Goal: Check status: Check status

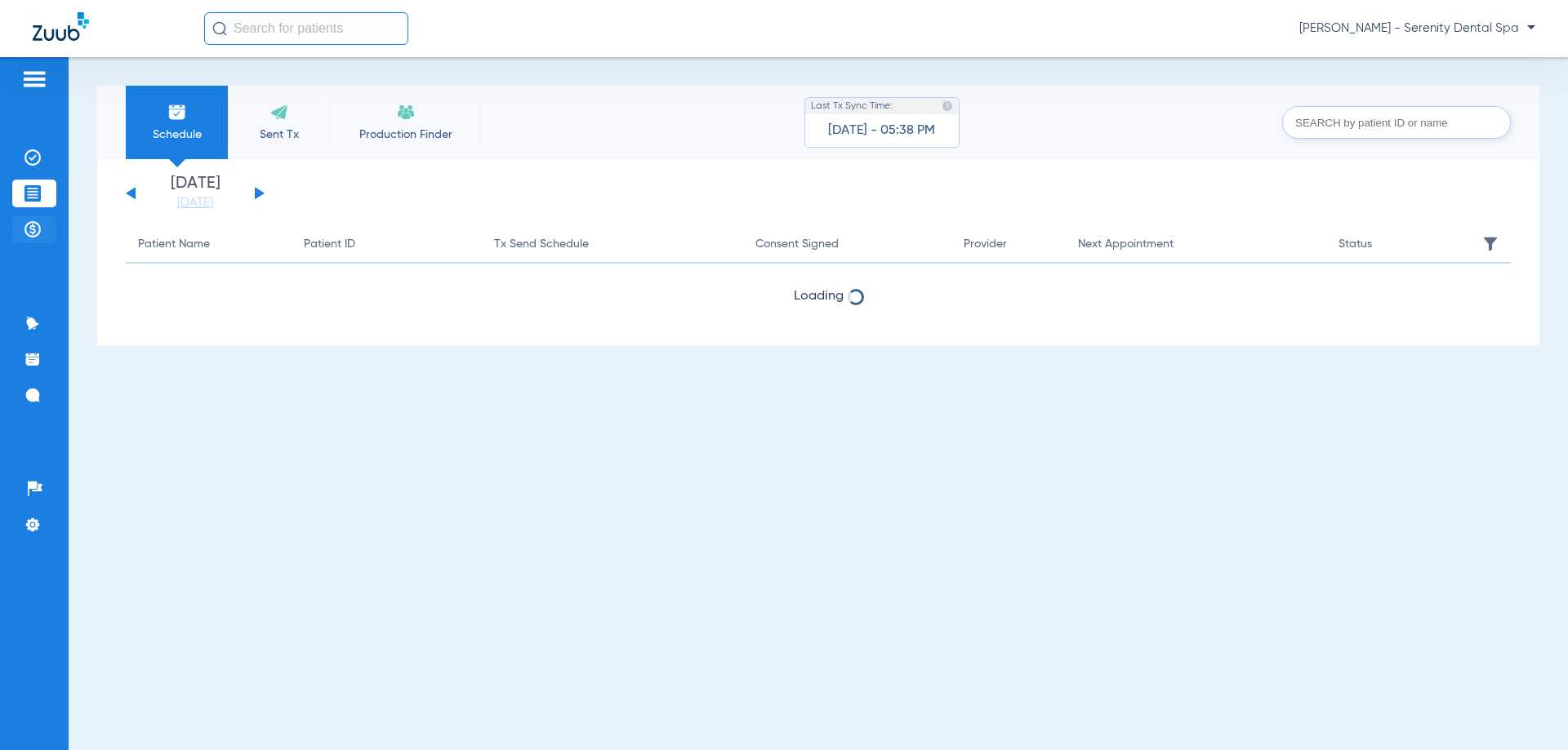
click at [30, 232] on img at bounding box center [32, 229] width 16 height 16
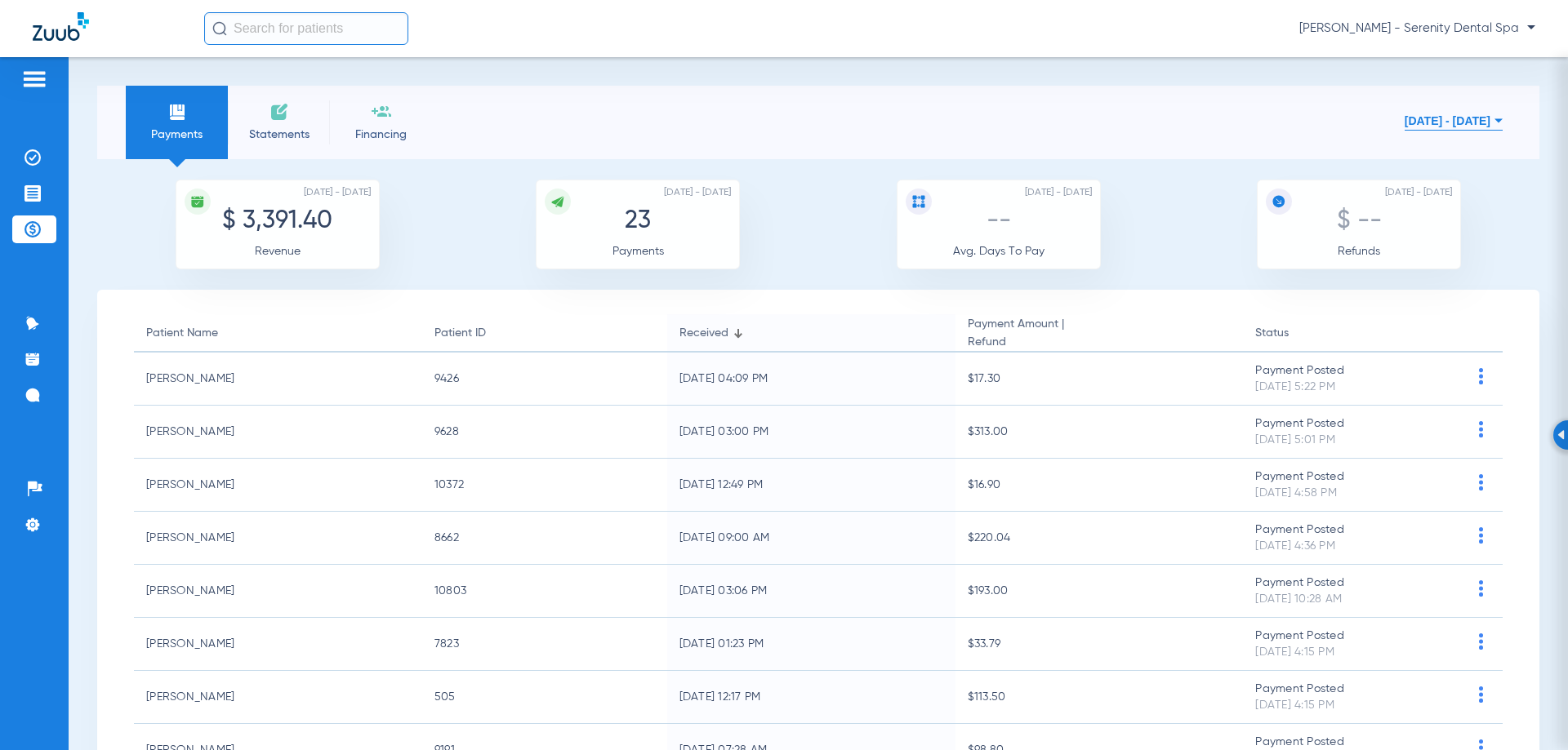
click at [1404, 125] on button "[DATE] - [DATE]" at bounding box center [1453, 121] width 98 height 33
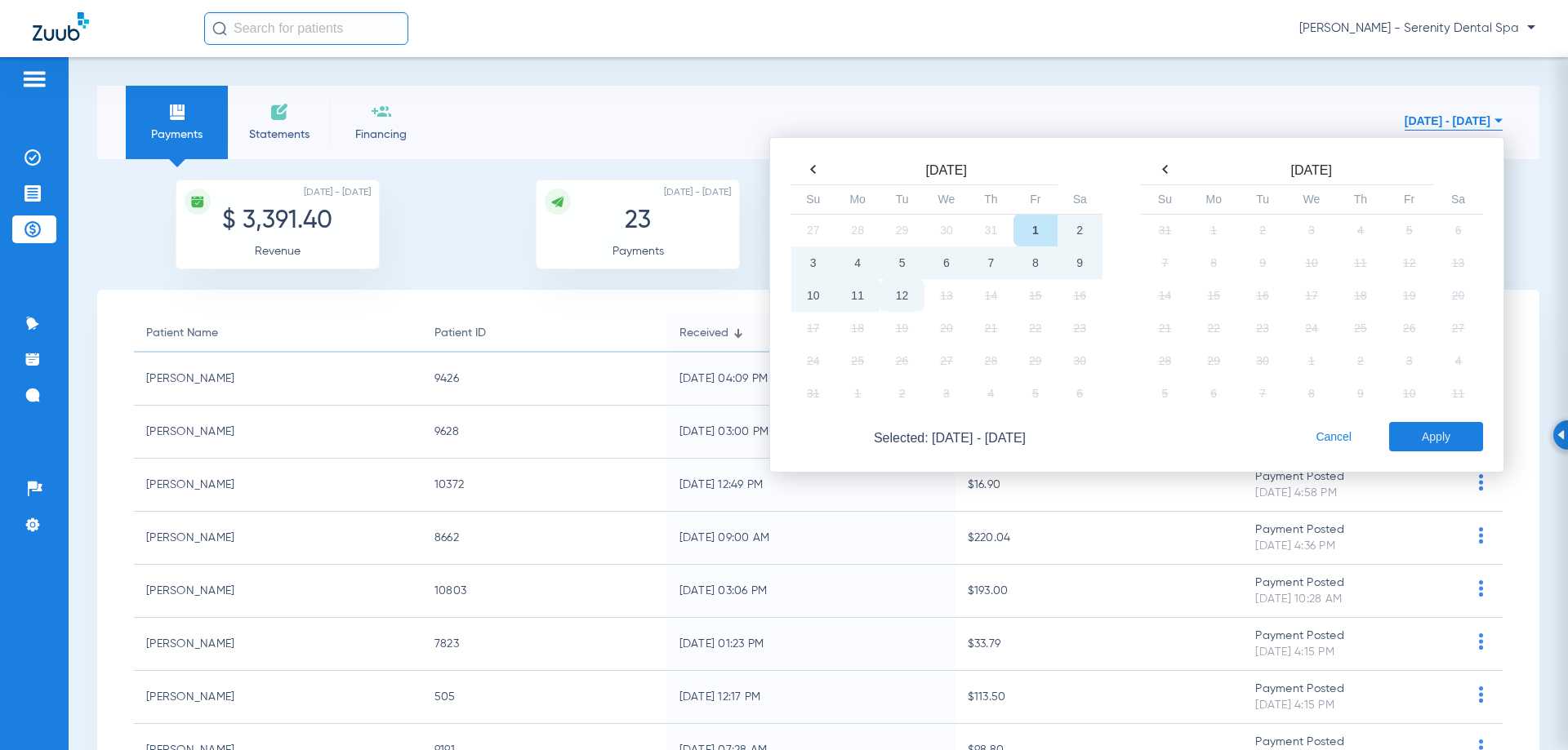
click at [895, 302] on td "12" at bounding box center [901, 295] width 44 height 33
click at [1454, 435] on button "Apply" at bounding box center [1436, 436] width 94 height 29
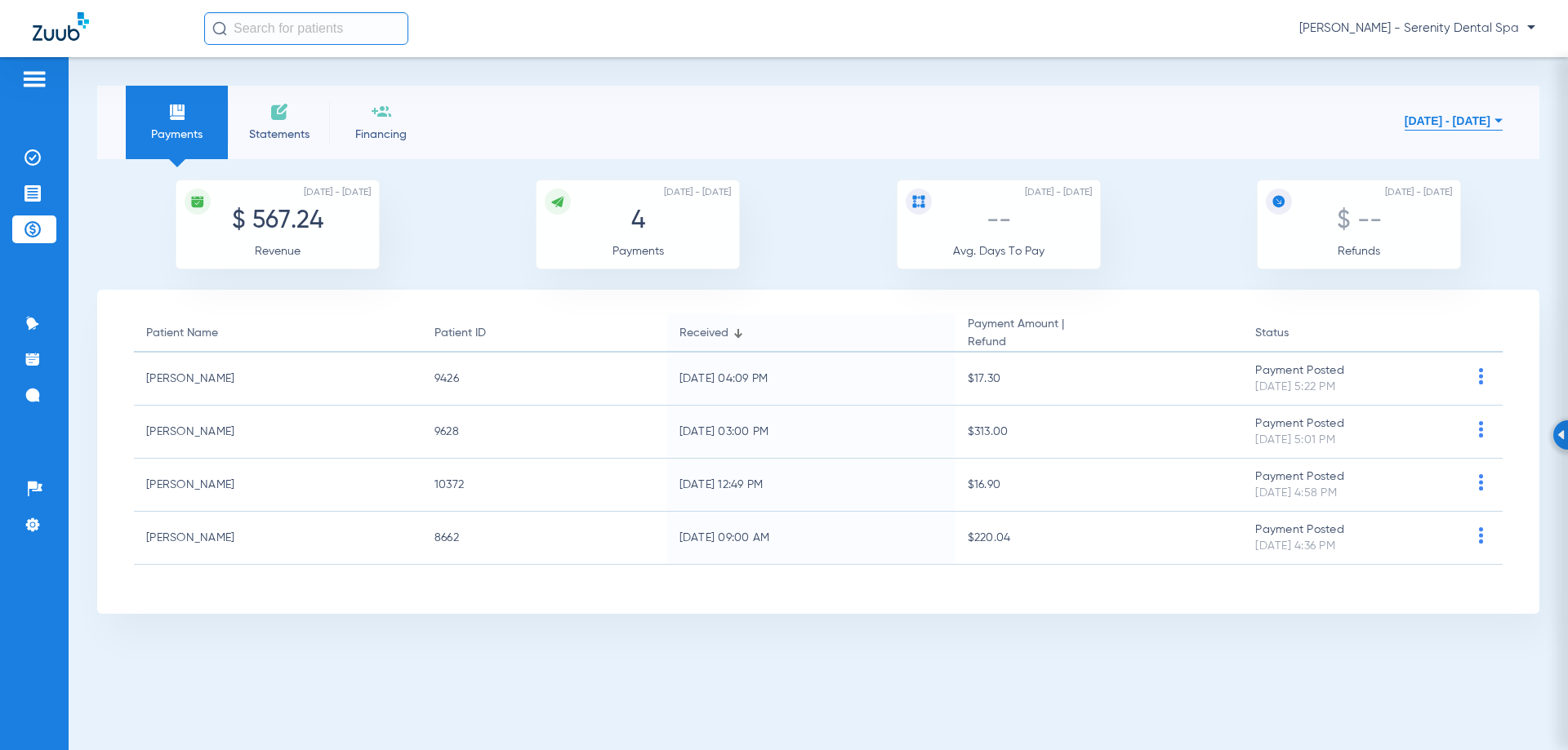
click at [181, 114] on img at bounding box center [177, 111] width 20 height 20
drag, startPoint x: 181, startPoint y: 114, endPoint x: 1005, endPoint y: 248, distance: 834.8
click at [1037, 257] on section "Payments Statements Financing [DATE] - [DATE] [DATE] Su Mo Tu We Th Fr Sa 27 28…" at bounding box center [818, 350] width 1442 height 528
drag, startPoint x: 205, startPoint y: 105, endPoint x: 1316, endPoint y: 585, distance: 1210.3
click at [1316, 585] on section "Payments Statements Financing [DATE] - [DATE] [DATE] Su Mo Tu We Th Fr Sa 27 28…" at bounding box center [818, 350] width 1442 height 528
